Goal: Book appointment/travel/reservation

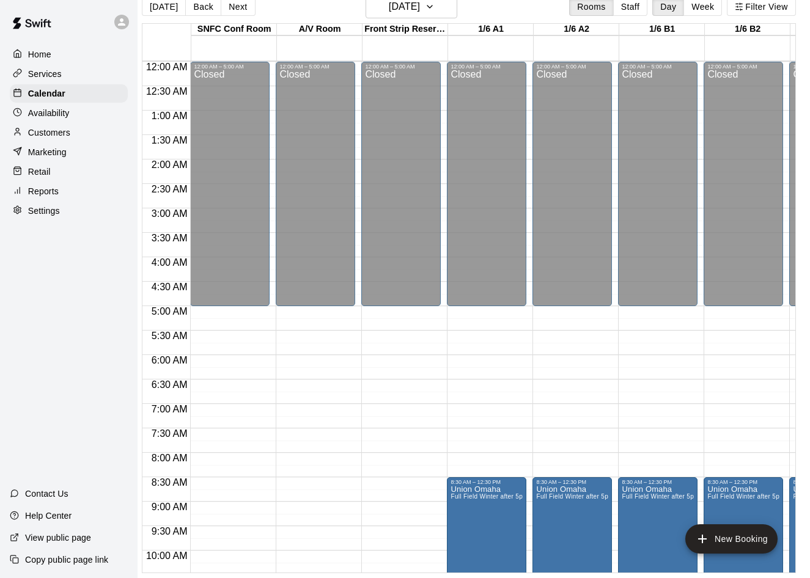
scroll to position [663, 166]
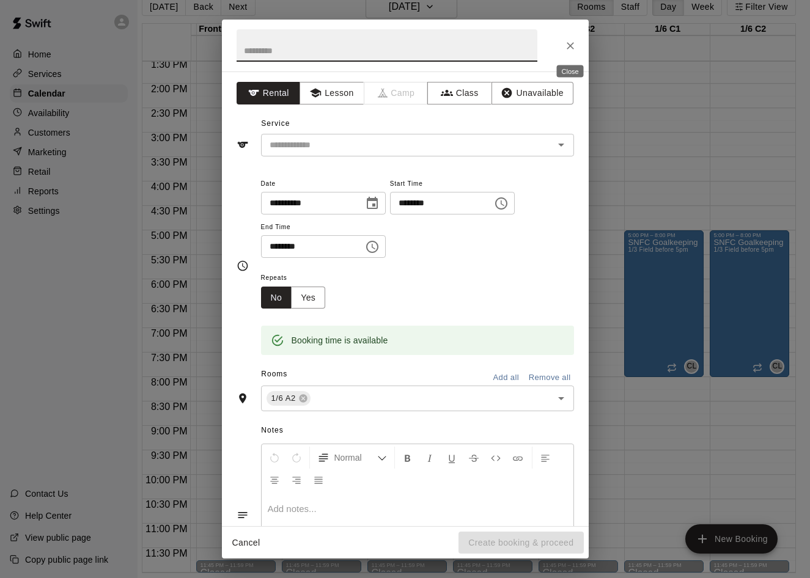
click at [568, 43] on icon "Close" at bounding box center [570, 45] width 7 height 7
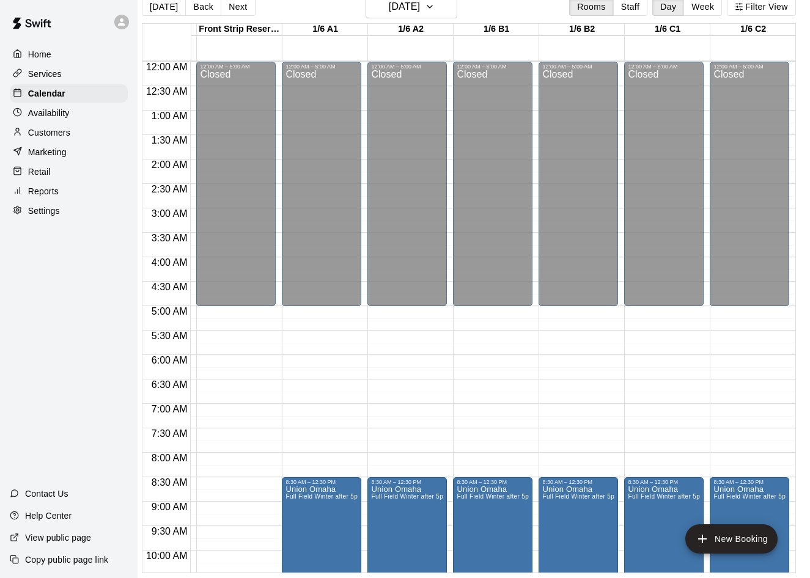
scroll to position [0, 166]
click at [405, 11] on h6 "[DATE]" at bounding box center [404, 6] width 31 height 17
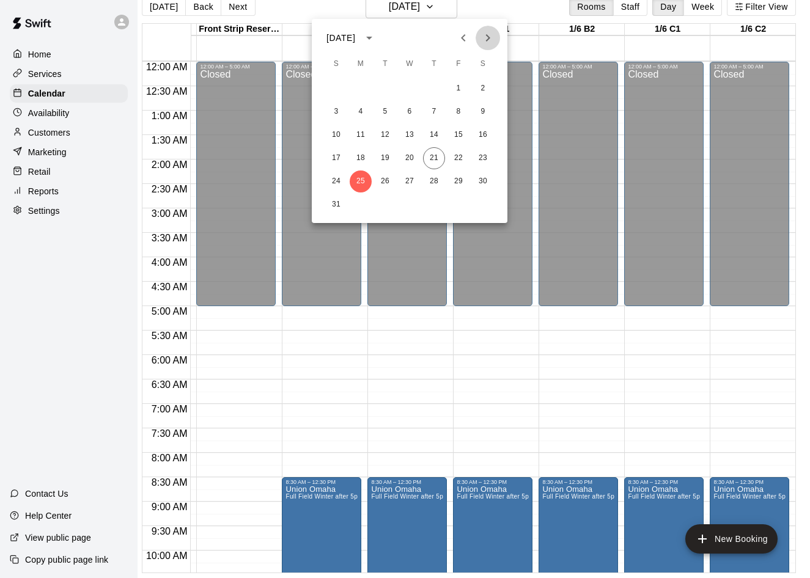
click at [486, 37] on icon "Next month" at bounding box center [487, 38] width 15 height 15
click at [479, 84] on button "6" at bounding box center [483, 89] width 22 height 22
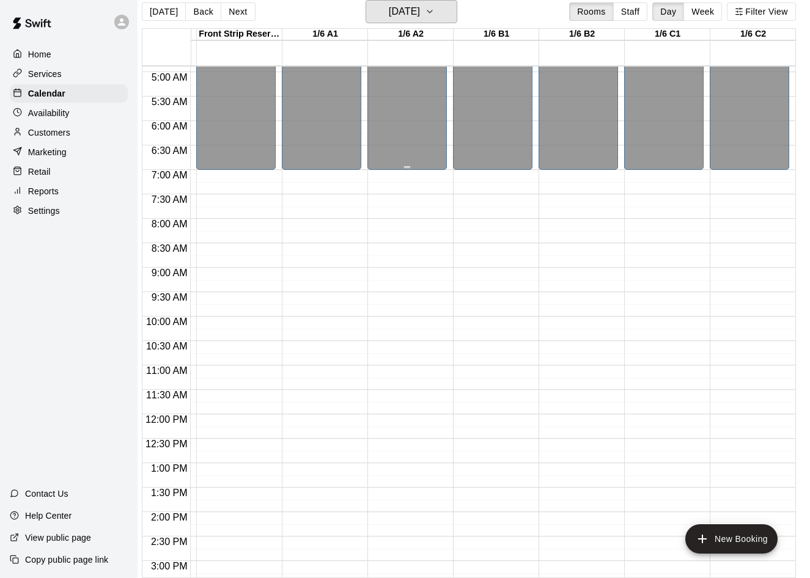
scroll to position [193, 166]
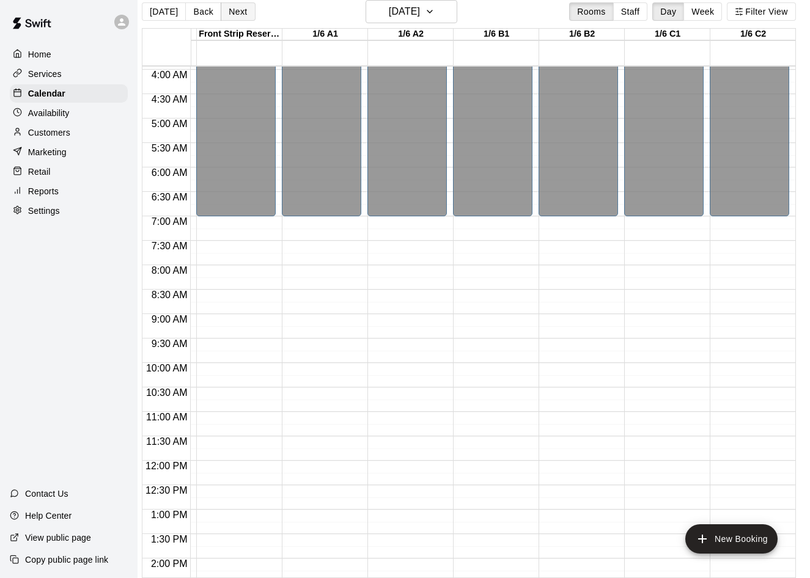
click at [238, 17] on button "Next" at bounding box center [238, 11] width 34 height 18
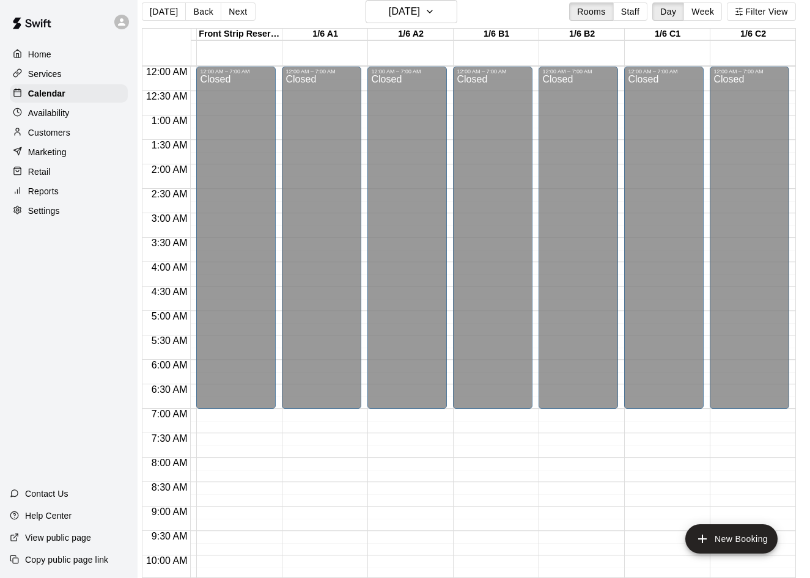
scroll to position [0, 166]
click at [417, 15] on h6 "[DATE]" at bounding box center [404, 11] width 31 height 17
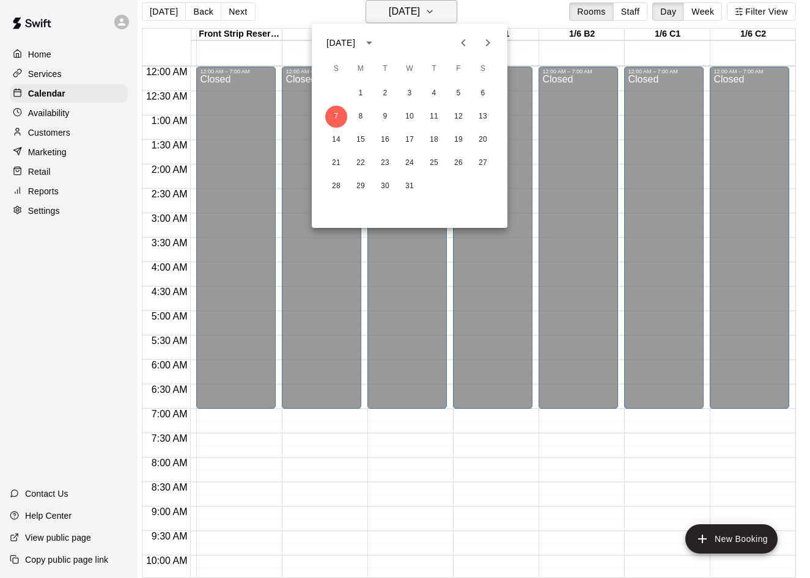
click at [417, 15] on div at bounding box center [405, 289] width 810 height 578
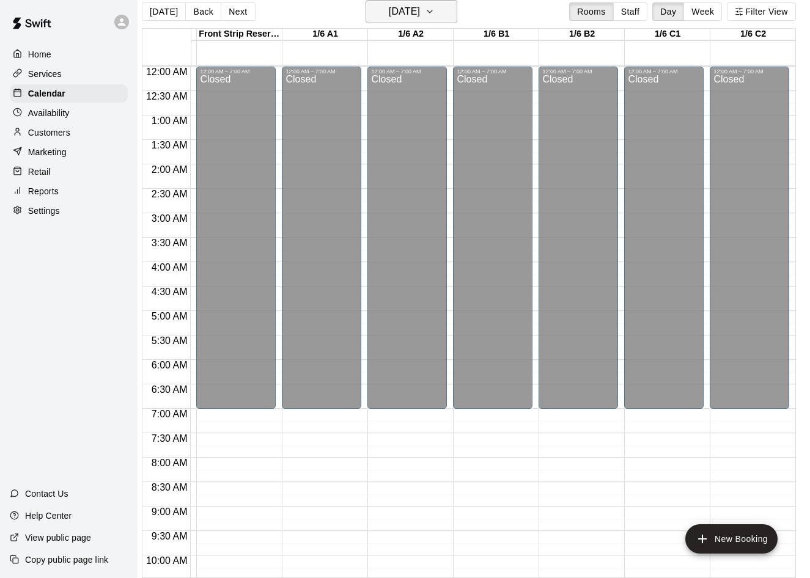
click at [417, 15] on h6 "[DATE]" at bounding box center [404, 11] width 31 height 17
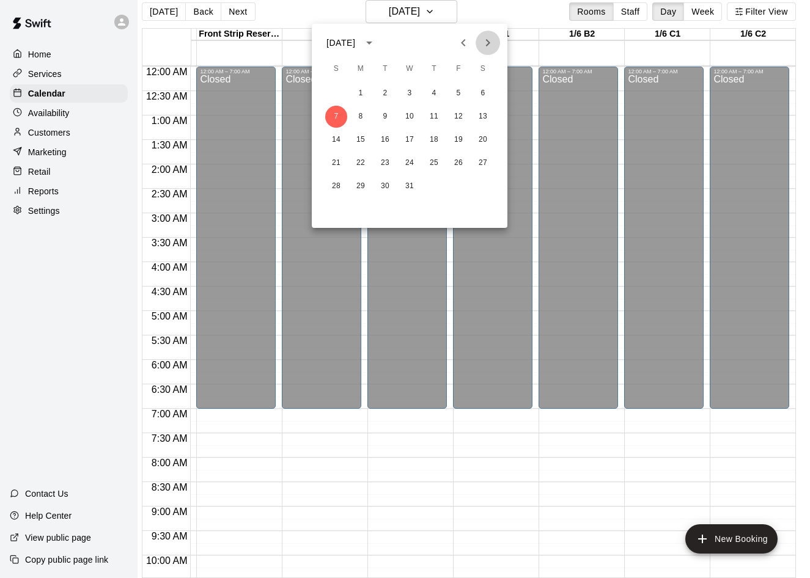
click at [488, 43] on icon "Next month" at bounding box center [487, 42] width 15 height 15
click at [486, 189] on button "31" at bounding box center [483, 186] width 22 height 22
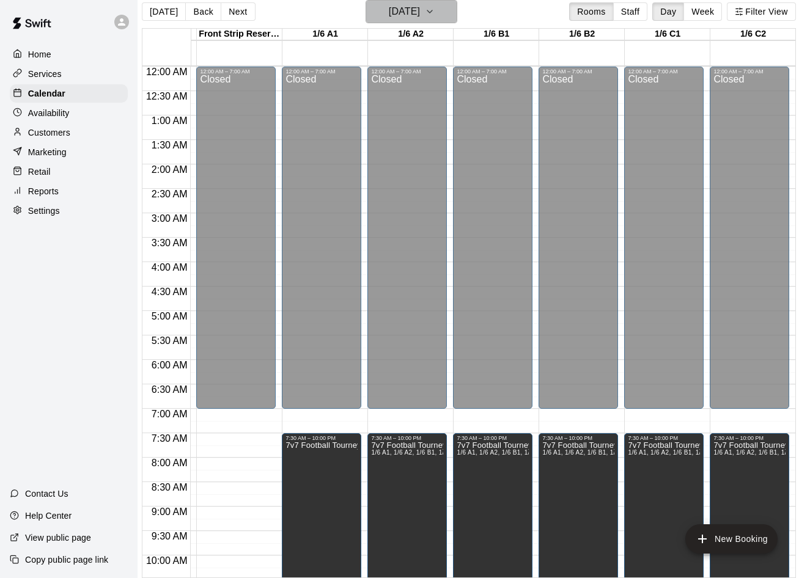
click at [420, 15] on h6 "[DATE]" at bounding box center [404, 11] width 31 height 17
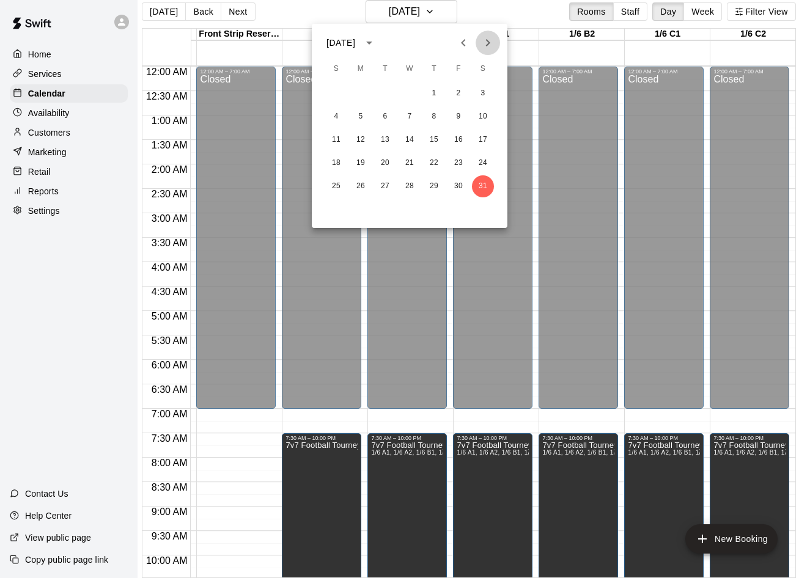
click at [488, 44] on icon "Next month" at bounding box center [488, 42] width 4 height 7
click at [481, 136] on button "21" at bounding box center [483, 140] width 22 height 22
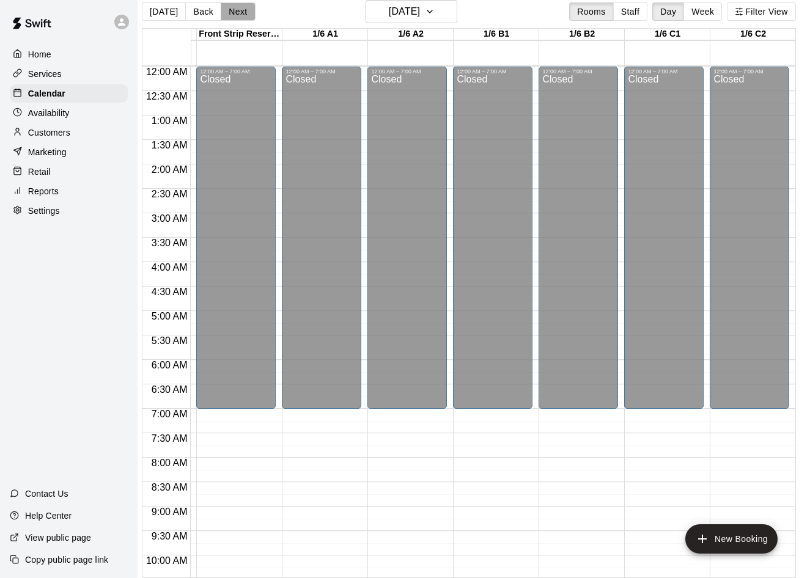
click at [238, 7] on button "Next" at bounding box center [238, 11] width 34 height 18
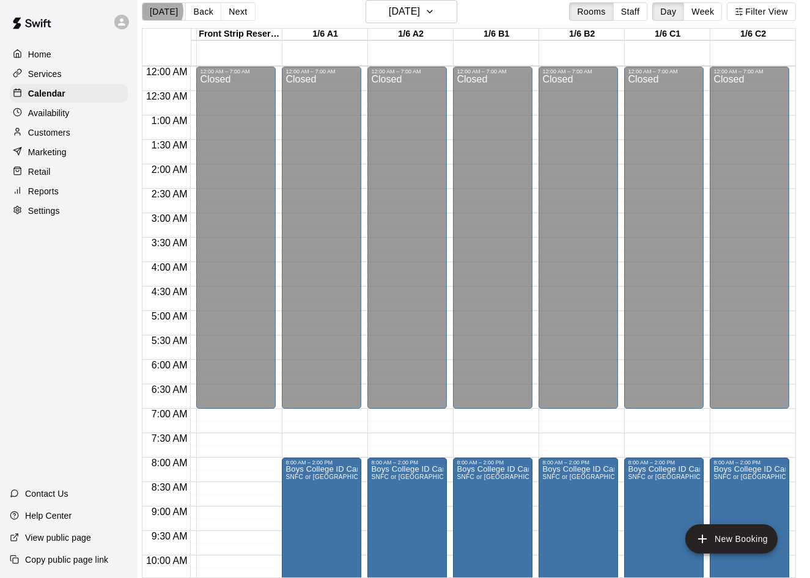
click at [158, 11] on button "[DATE]" at bounding box center [164, 11] width 44 height 18
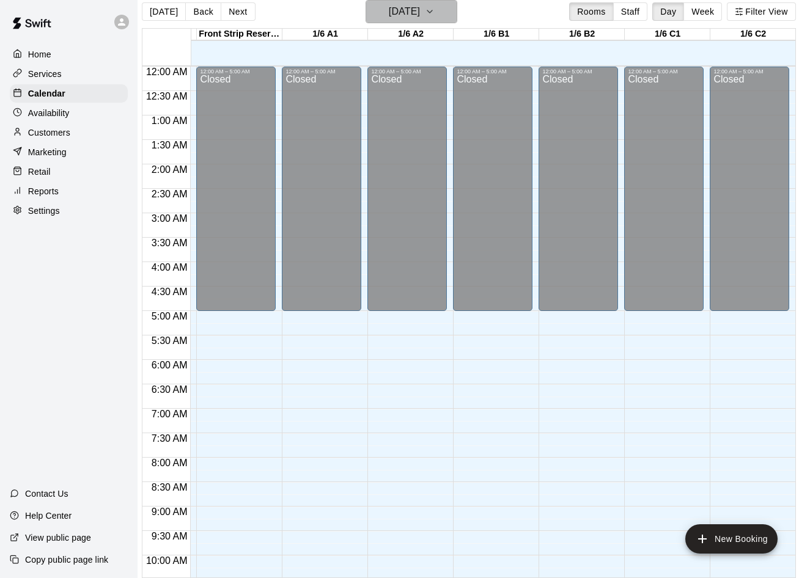
click at [415, 10] on h6 "[DATE]" at bounding box center [404, 11] width 31 height 17
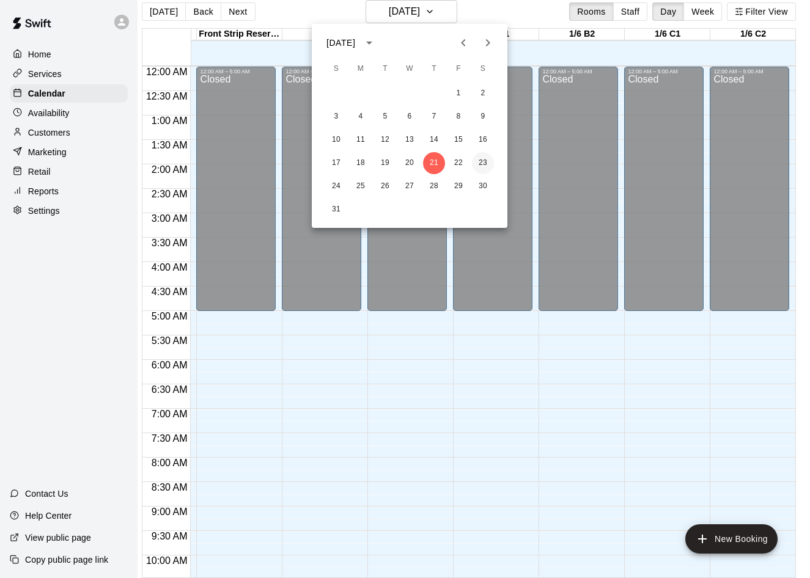
click at [481, 159] on button "23" at bounding box center [483, 163] width 22 height 22
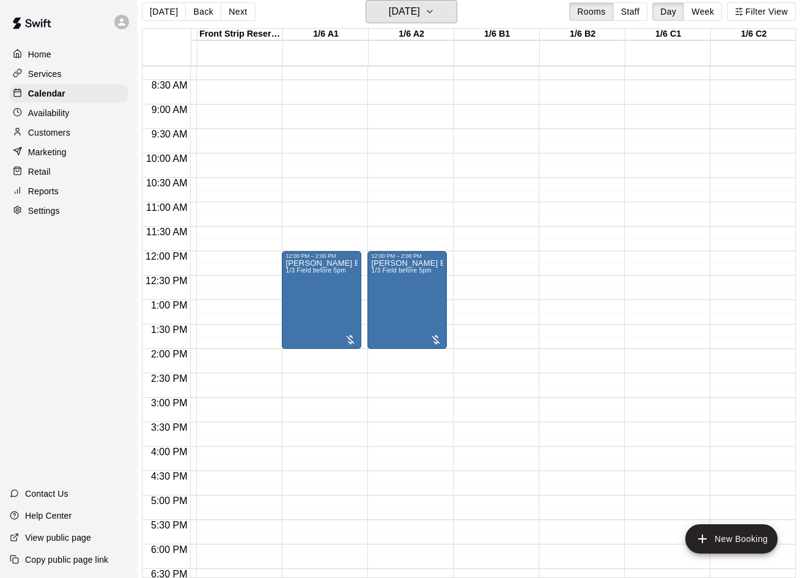
scroll to position [402, 165]
click at [410, 18] on h6 "[DATE]" at bounding box center [404, 11] width 31 height 17
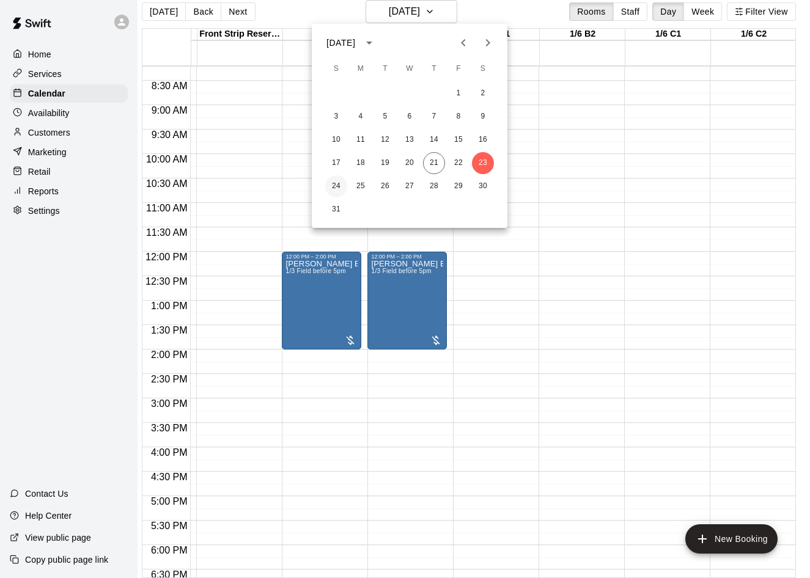
click at [337, 183] on button "24" at bounding box center [336, 186] width 22 height 22
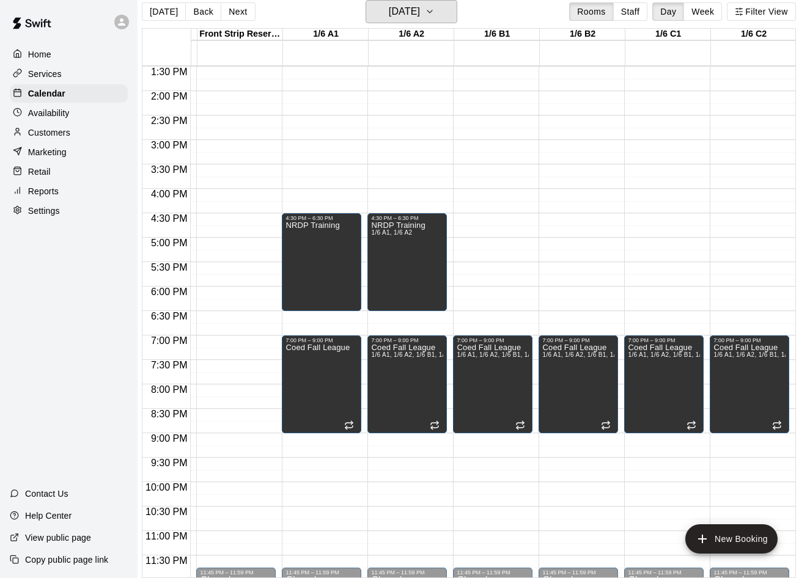
scroll to position [663, 165]
